Goal: Task Accomplishment & Management: Use online tool/utility

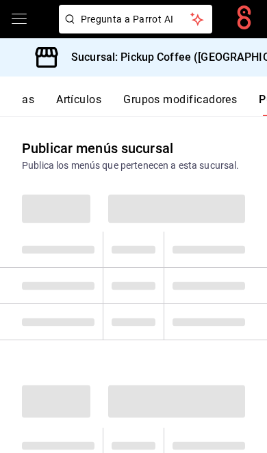
scroll to position [0, 206]
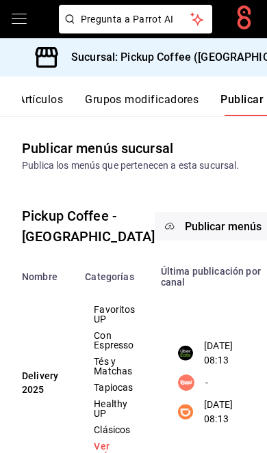
click at [228, 62] on h3 "Sucursal: Pickup Coffee ([GEOGRAPHIC_DATA])" at bounding box center [184, 57] width 249 height 16
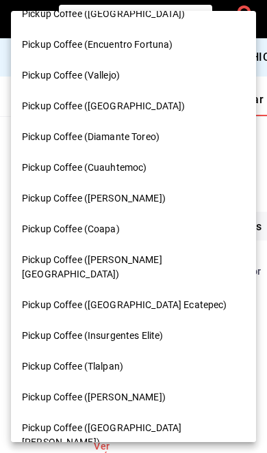
scroll to position [20, 0]
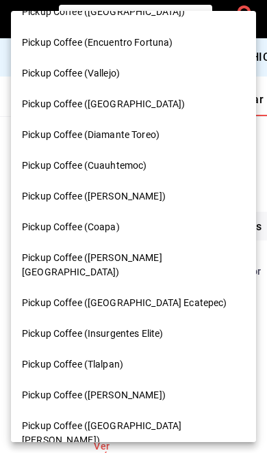
click at [172, 139] on div "Pickup Coffee (Diamante Toreo)" at bounding box center [133, 135] width 223 height 14
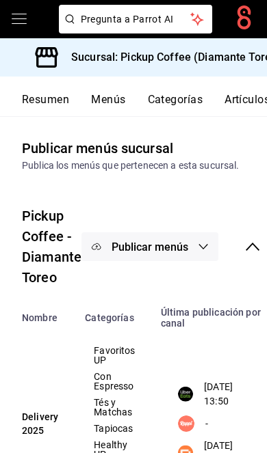
scroll to position [0, 0]
click at [51, 100] on button "Resumen" at bounding box center [45, 104] width 47 height 23
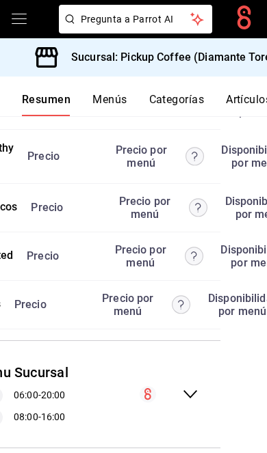
scroll to position [0, 144]
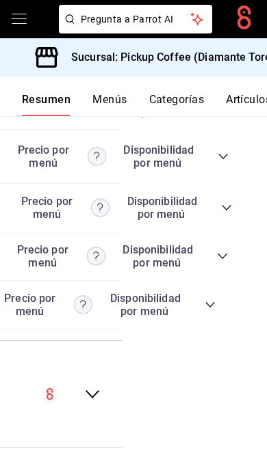
click at [211, 310] on icon "collapse-category-row" at bounding box center [209, 304] width 11 height 11
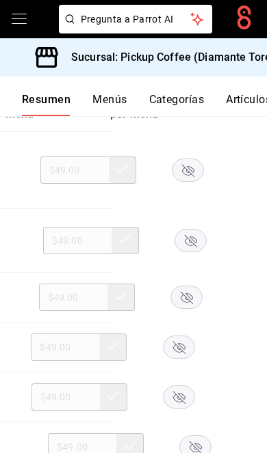
scroll to position [0, 153]
click at [188, 181] on rect "button" at bounding box center [189, 170] width 31 height 23
click at [193, 247] on icon "button" at bounding box center [192, 241] width 12 height 12
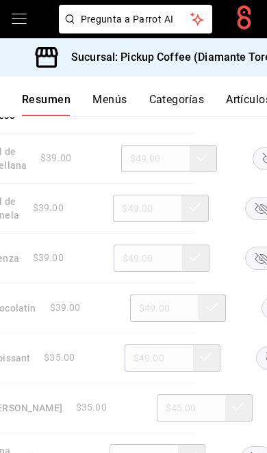
scroll to position [0, 114]
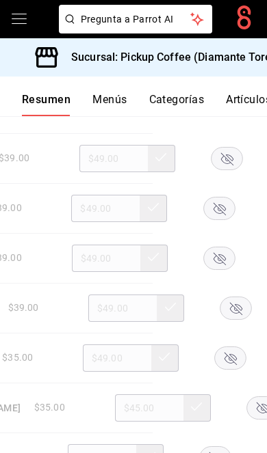
click at [219, 219] on rect "button" at bounding box center [218, 208] width 31 height 23
click at [222, 269] on rect "button" at bounding box center [218, 258] width 31 height 23
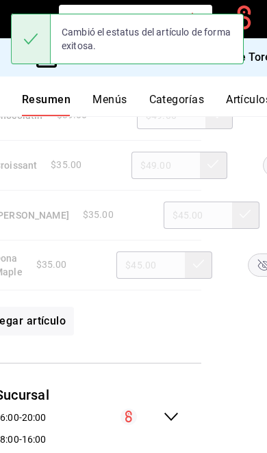
scroll to position [0, 109]
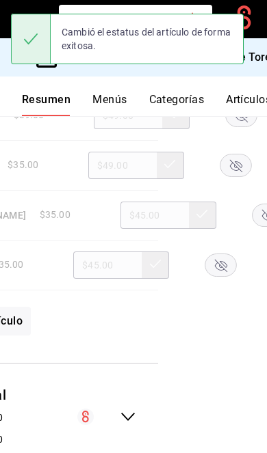
click at [252, 226] on rect "button" at bounding box center [267, 215] width 31 height 23
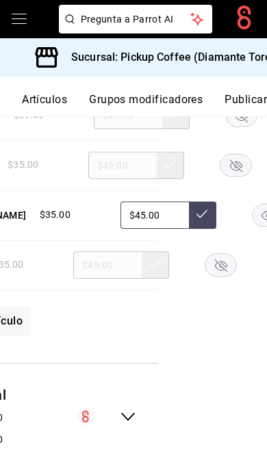
scroll to position [0, 207]
click at [241, 101] on button "Publicar" at bounding box center [245, 104] width 42 height 23
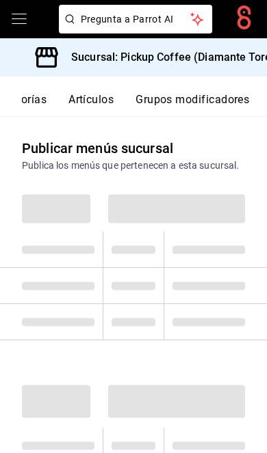
scroll to position [0, 206]
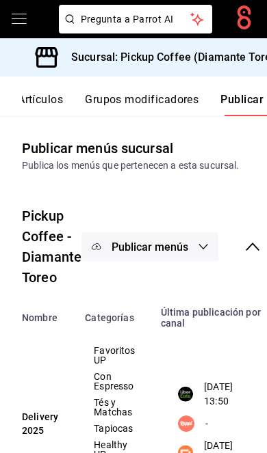
click at [176, 245] on span "Publicar menús" at bounding box center [149, 247] width 77 height 13
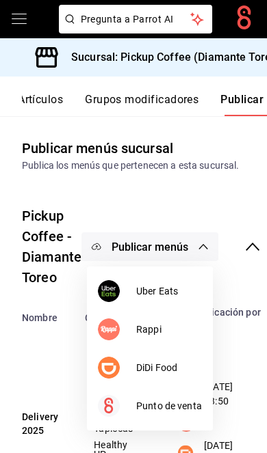
click at [175, 363] on span "DiDi Food" at bounding box center [169, 368] width 66 height 14
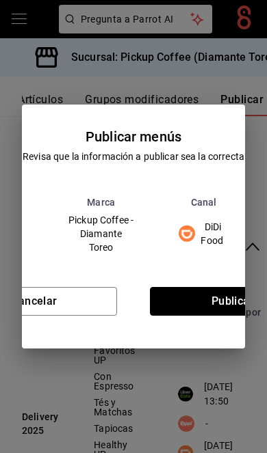
click at [207, 310] on button "Publicar" at bounding box center [232, 301] width 165 height 29
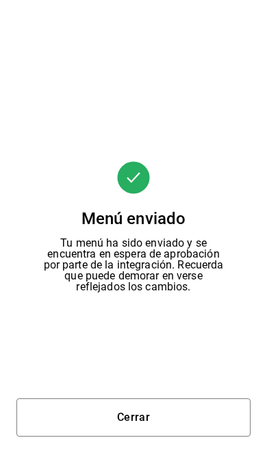
click at [165, 388] on div "Cerrar" at bounding box center [133, 417] width 267 height 71
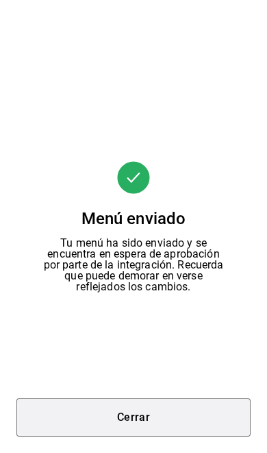
click at [144, 414] on button "Cerrar" at bounding box center [133, 418] width 234 height 38
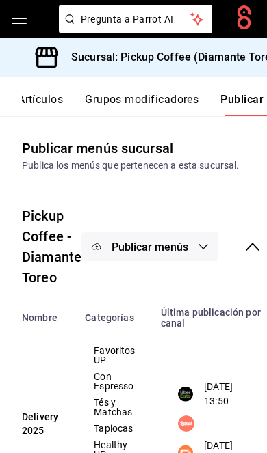
click at [172, 232] on button "Publicar menús" at bounding box center [149, 246] width 137 height 29
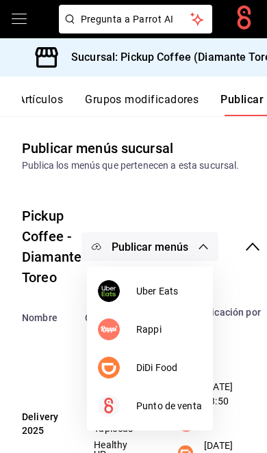
click at [161, 299] on li "Uber Eats" at bounding box center [150, 291] width 126 height 38
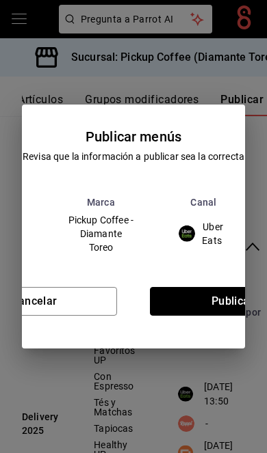
click at [201, 314] on button "Publicar" at bounding box center [232, 301] width 165 height 29
